Goal: Find specific page/section: Find specific page/section

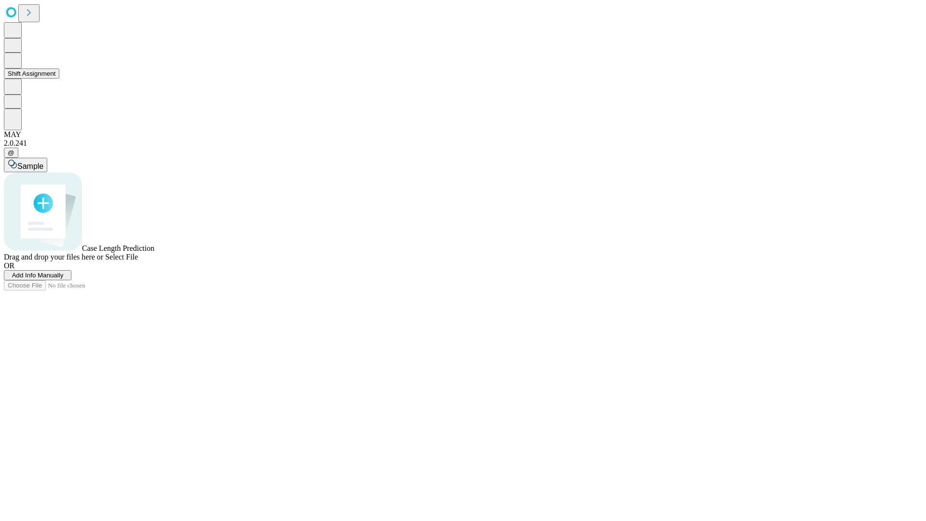
click at [59, 79] on button "Shift Assignment" at bounding box center [31, 74] width 55 height 10
